Goal: Find specific page/section: Find specific page/section

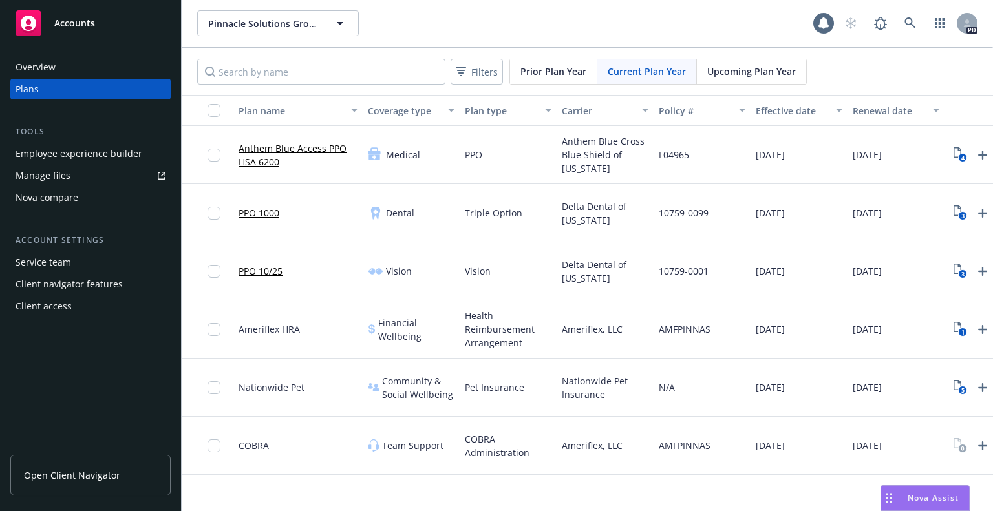
click at [72, 485] on link "Open Client Navigator" at bounding box center [90, 475] width 160 height 41
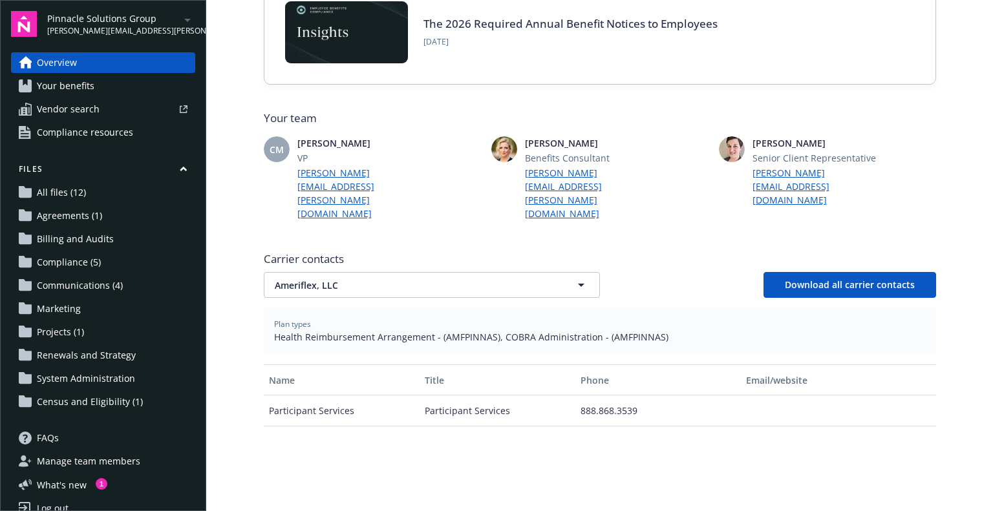
scroll to position [253, 0]
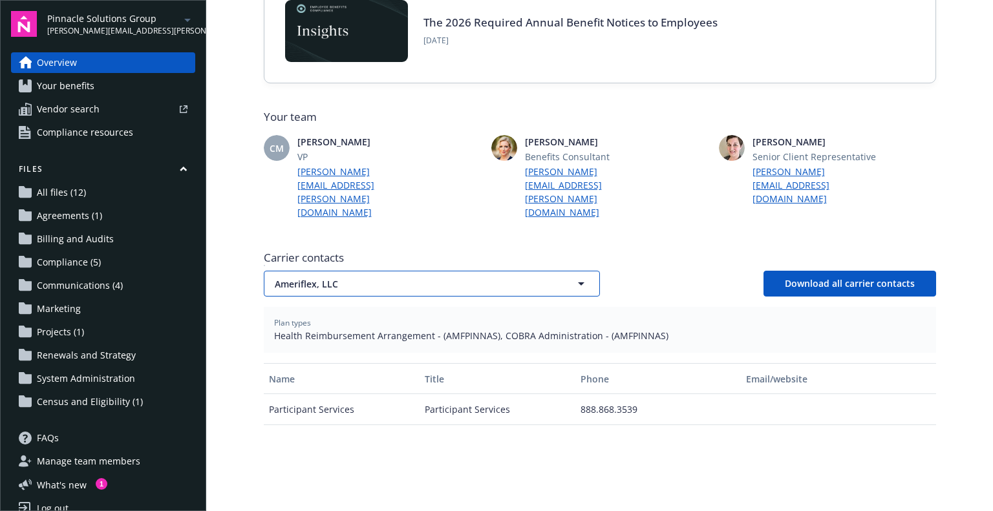
click at [573, 276] on icon "button" at bounding box center [581, 284] width 16 height 16
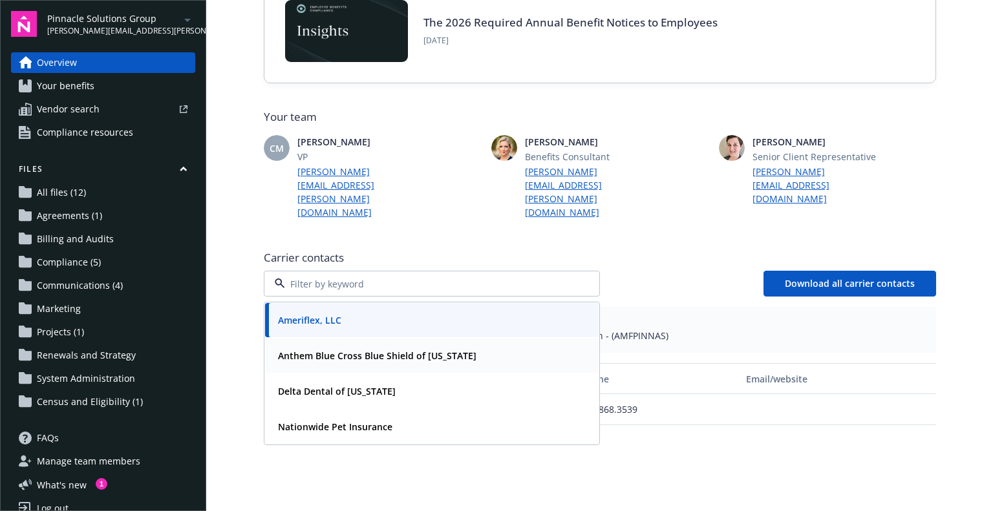
click at [473, 346] on div "Anthem Blue Cross Blue Shield of [US_STATE]" at bounding box center [432, 355] width 318 height 19
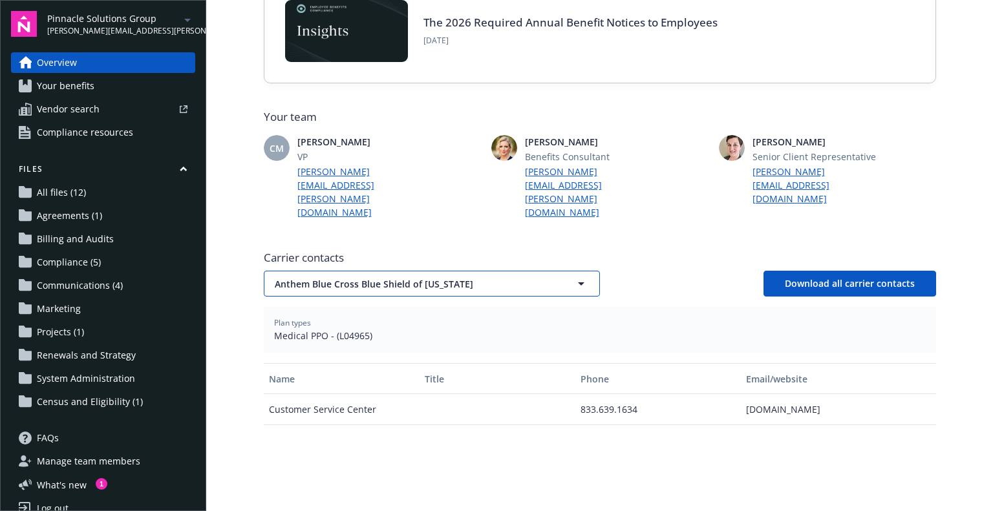
click at [578, 282] on icon "button" at bounding box center [581, 283] width 6 height 3
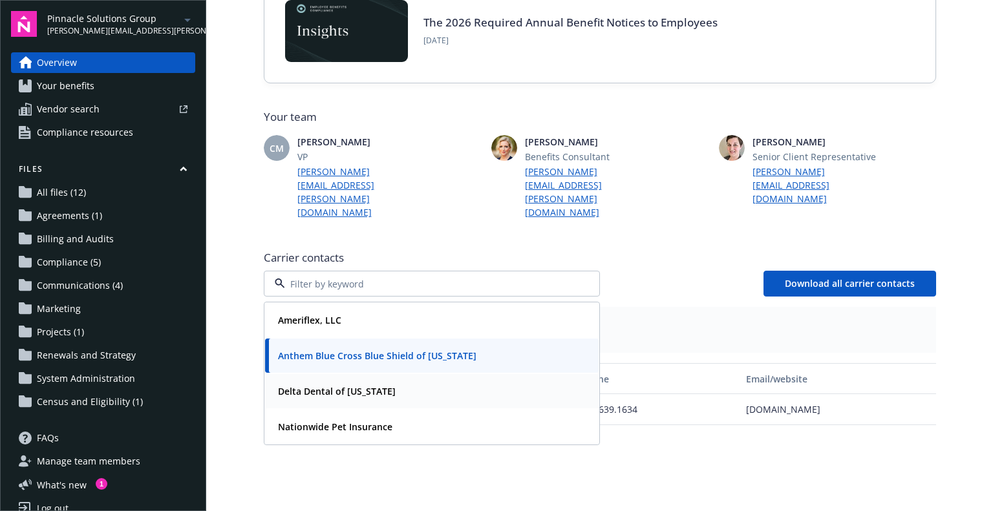
click at [398, 382] on div "Delta Dental of [US_STATE]" at bounding box center [432, 391] width 318 height 19
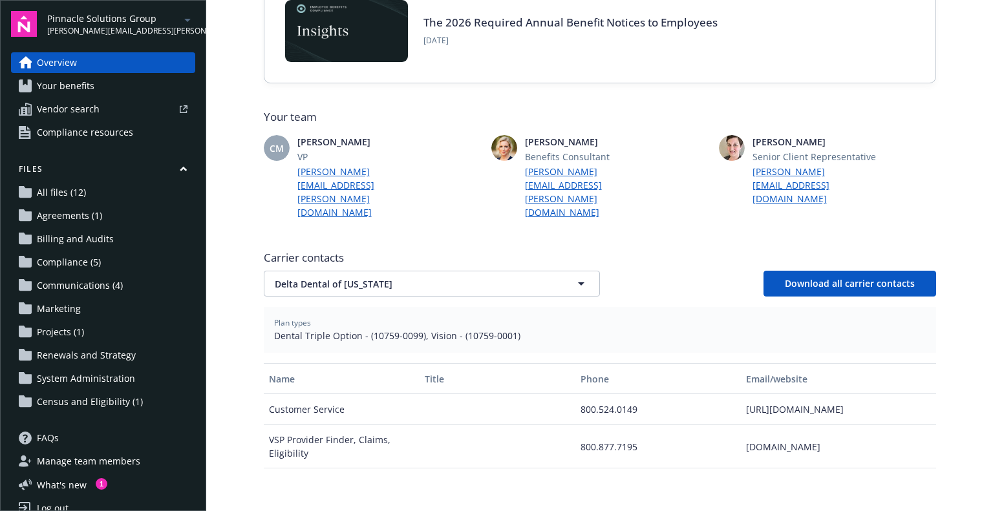
click at [398, 363] on button "Name" at bounding box center [342, 378] width 156 height 31
click at [578, 282] on icon "button" at bounding box center [581, 283] width 6 height 3
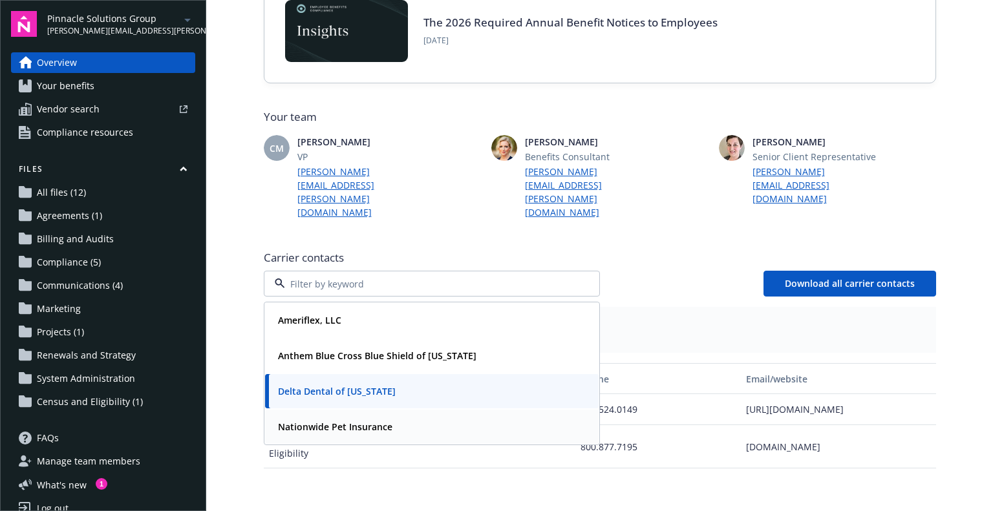
click at [386, 418] on div "Nationwide Pet Insurance" at bounding box center [334, 427] width 122 height 19
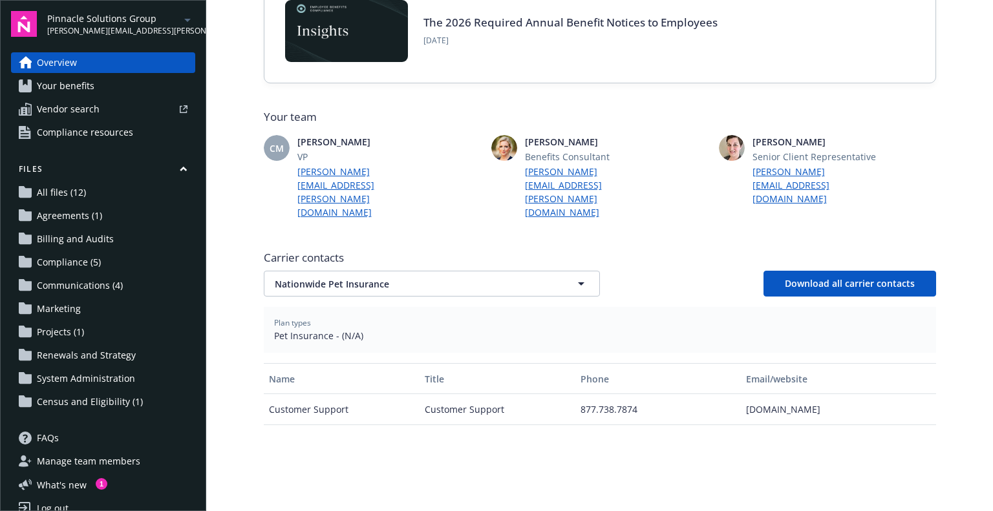
click at [78, 221] on span "Agreements (1)" at bounding box center [69, 216] width 65 height 21
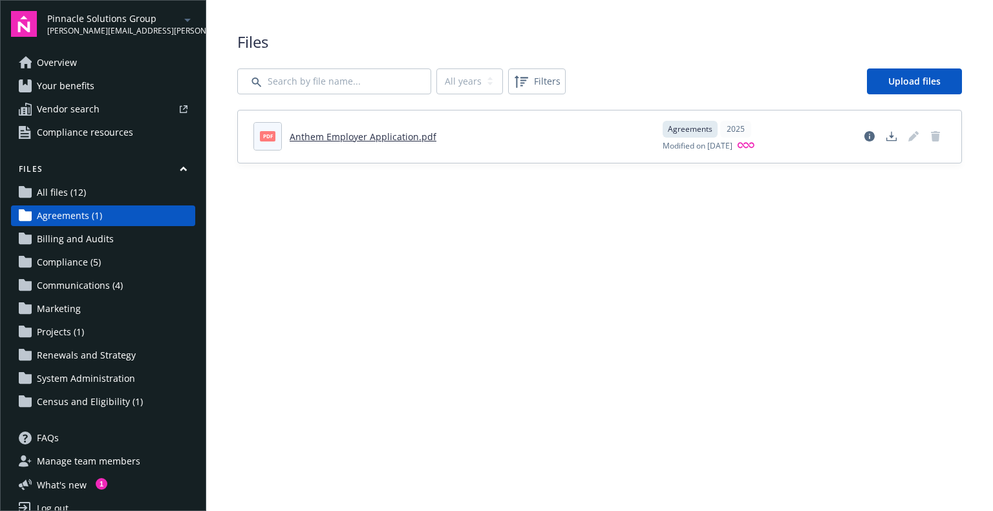
click at [70, 264] on span "Compliance (5)" at bounding box center [69, 262] width 64 height 21
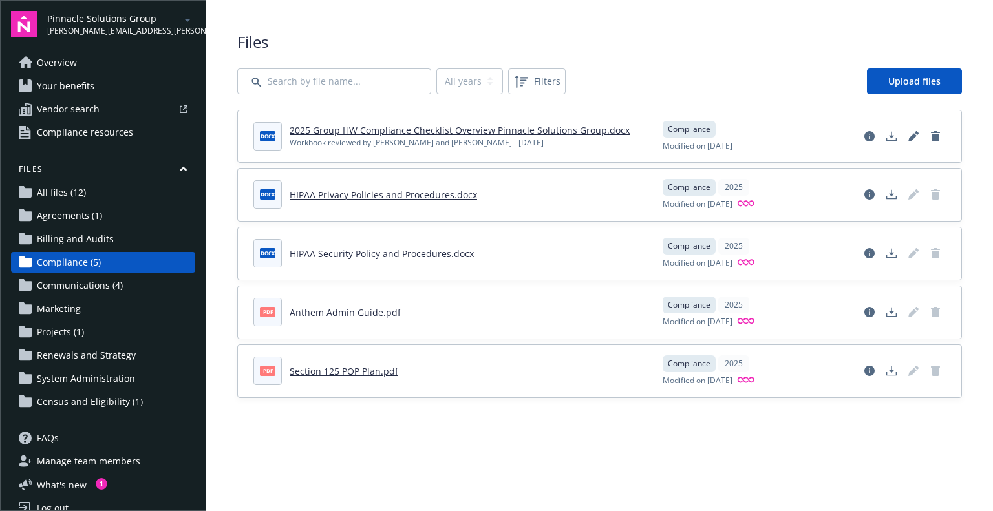
click at [74, 284] on span "Communications (4)" at bounding box center [80, 285] width 86 height 21
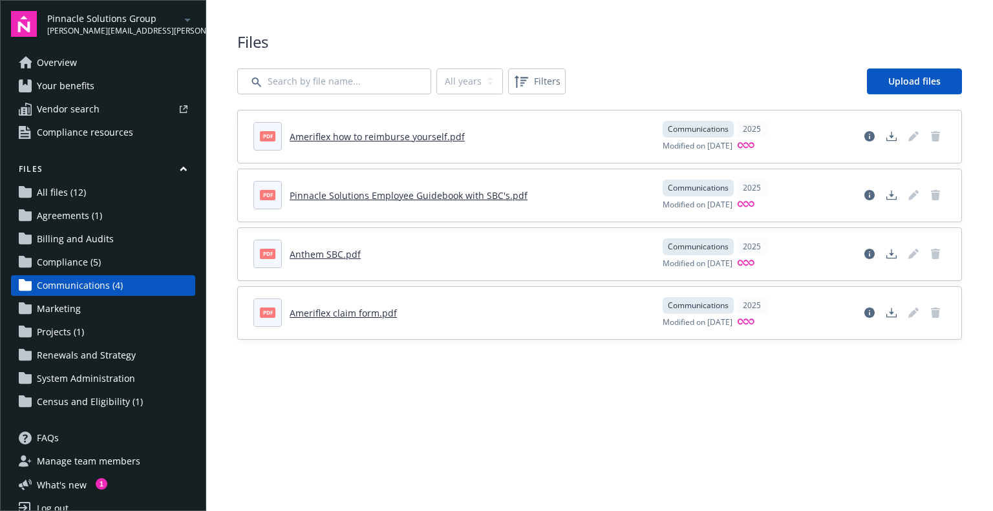
click at [74, 284] on span "Communications (4)" at bounding box center [80, 285] width 86 height 21
click at [69, 328] on span "Projects (1)" at bounding box center [60, 332] width 47 height 21
